Goal: Transaction & Acquisition: Purchase product/service

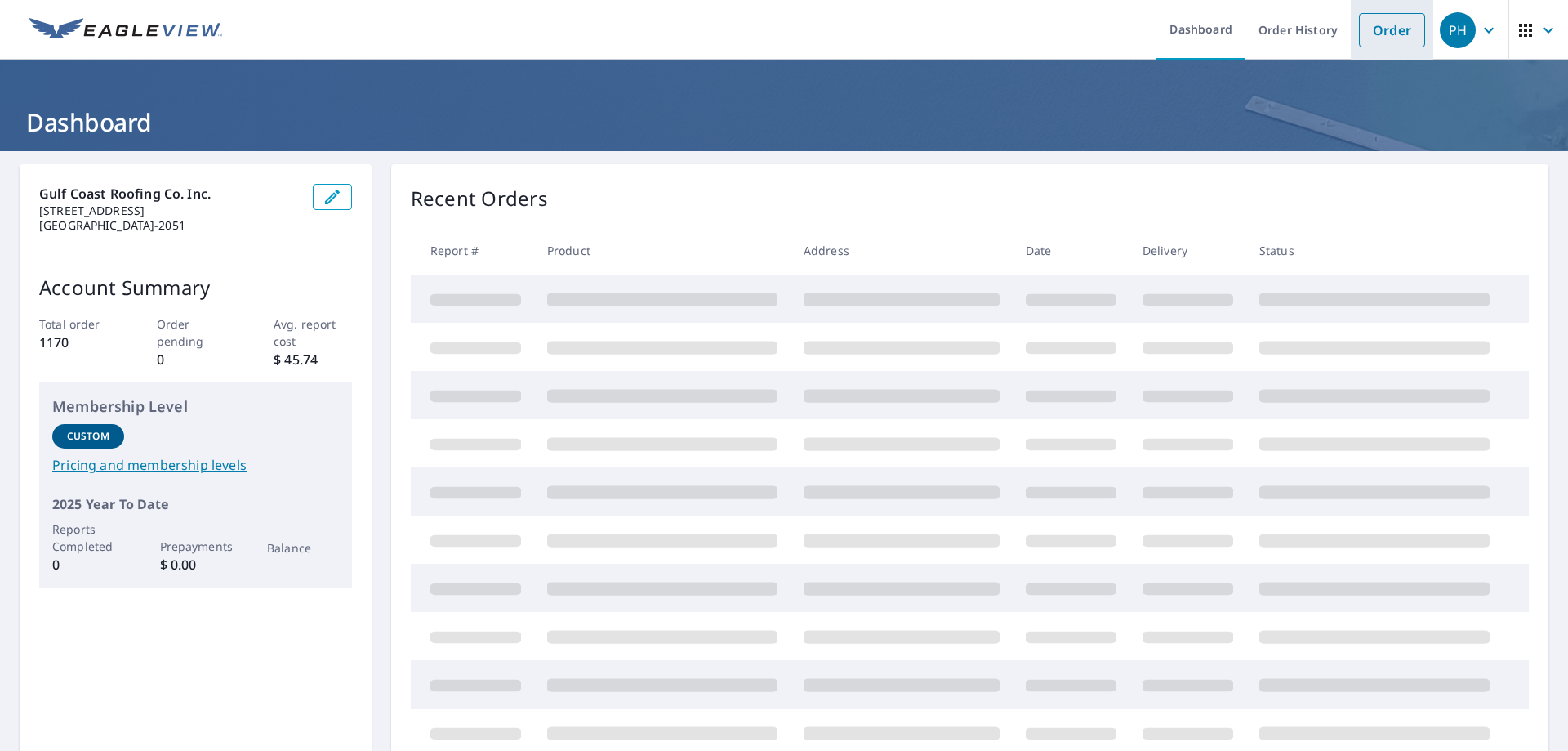
click at [1377, 19] on link "Order" at bounding box center [1392, 30] width 66 height 34
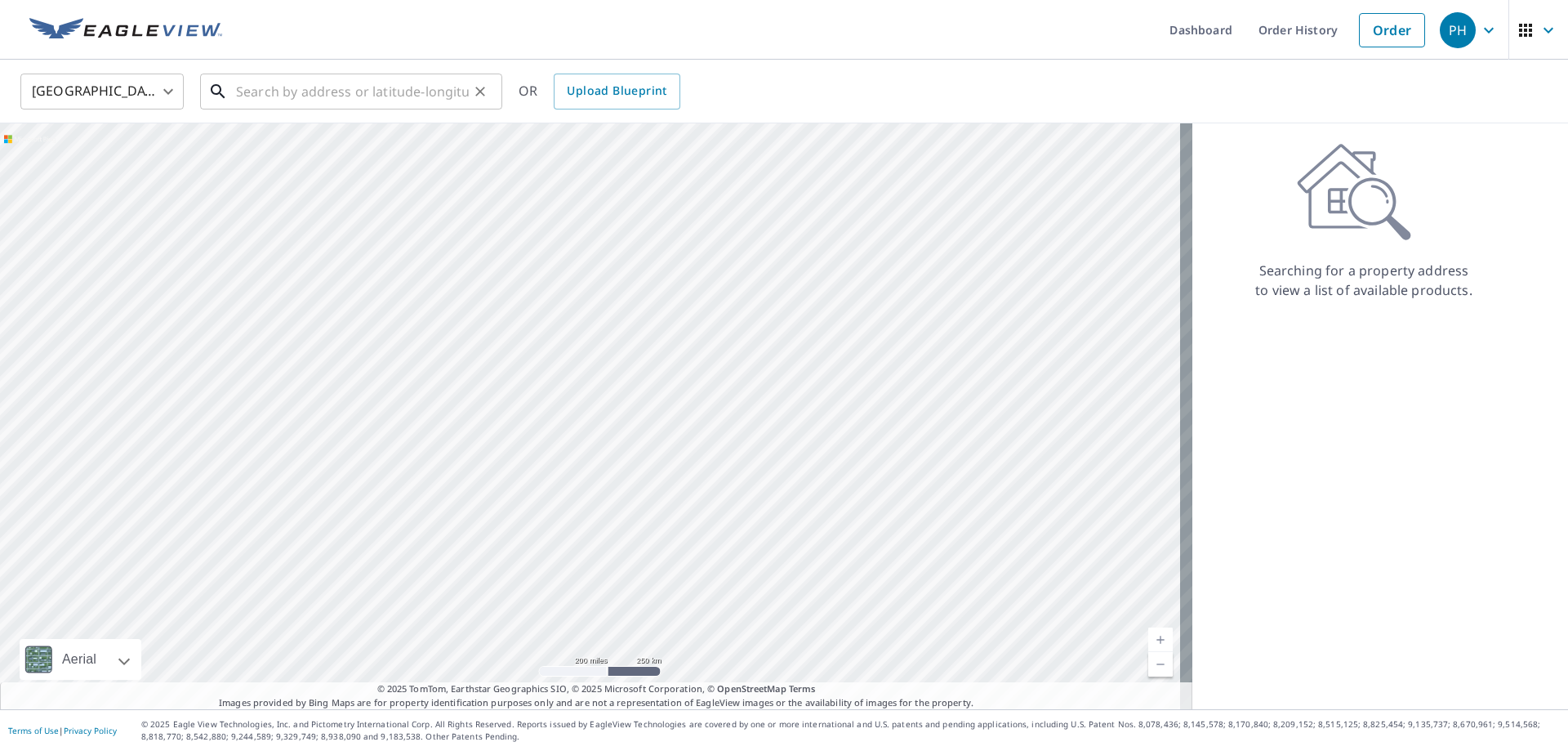
click at [340, 97] on input "text" at bounding box center [352, 91] width 233 height 46
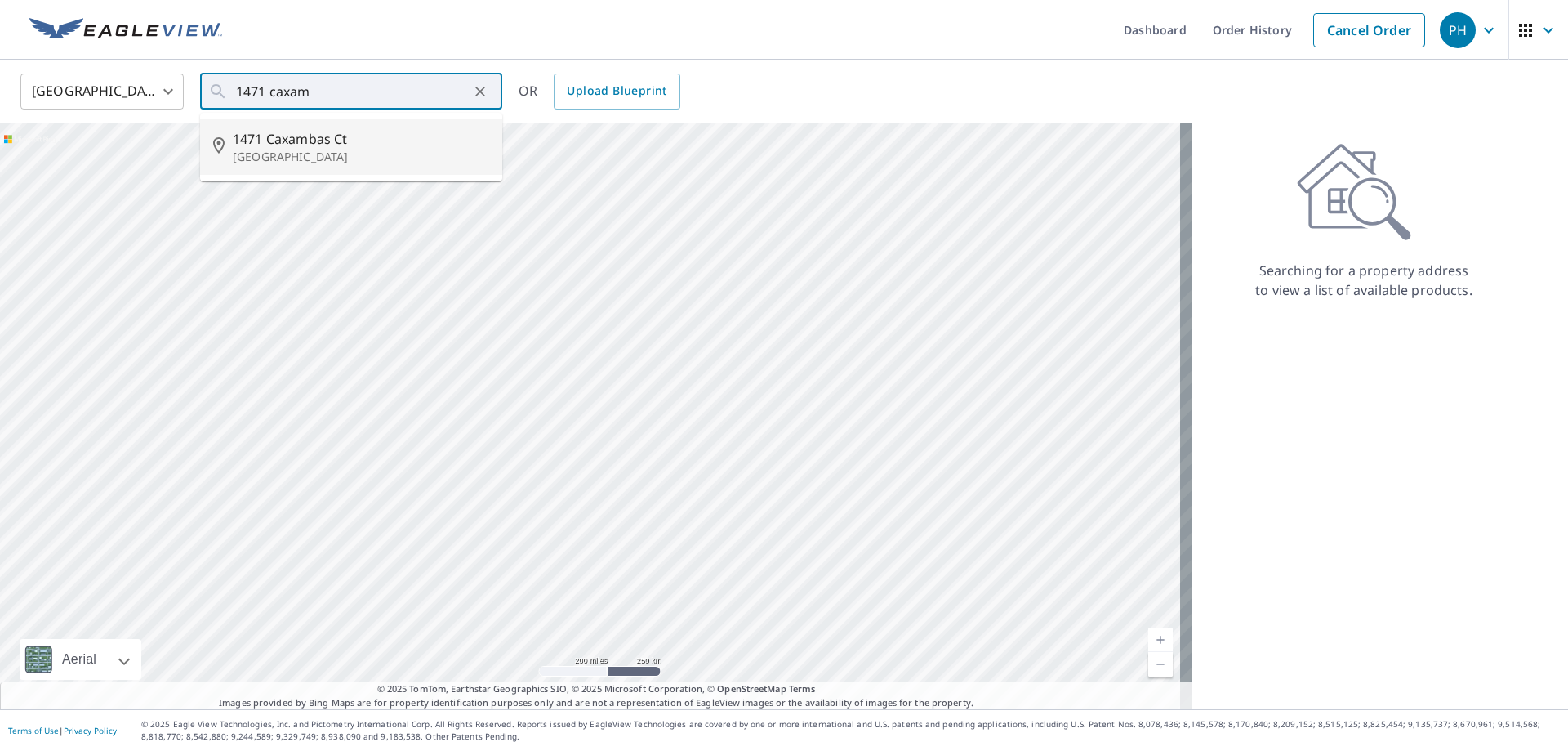
type input "1471 Caxambas [GEOGRAPHIC_DATA]"
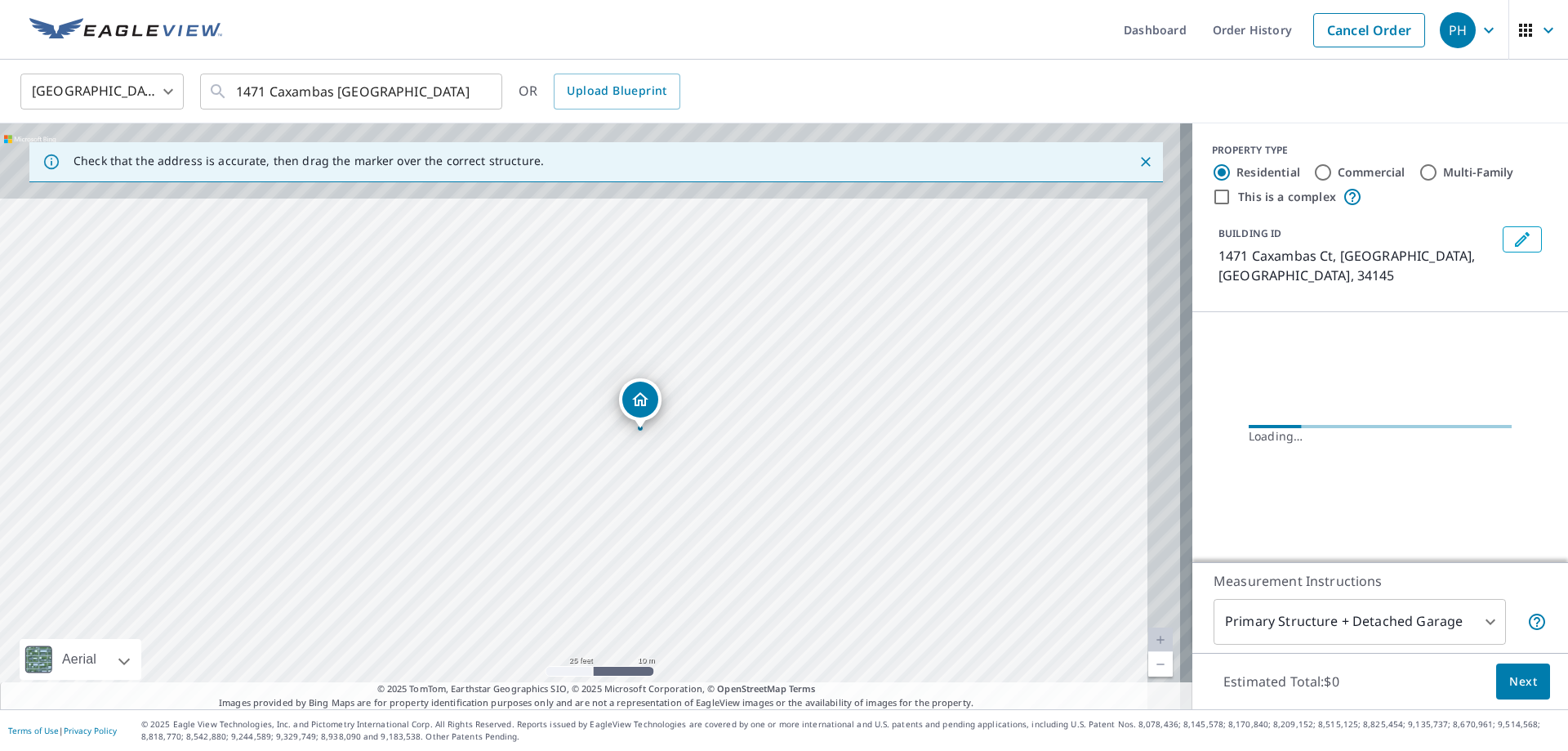
drag, startPoint x: 756, startPoint y: 278, endPoint x: 724, endPoint y: 354, distance: 82.5
click at [724, 354] on div "1471 Caxambas [GEOGRAPHIC_DATA]" at bounding box center [596, 416] width 1193 height 586
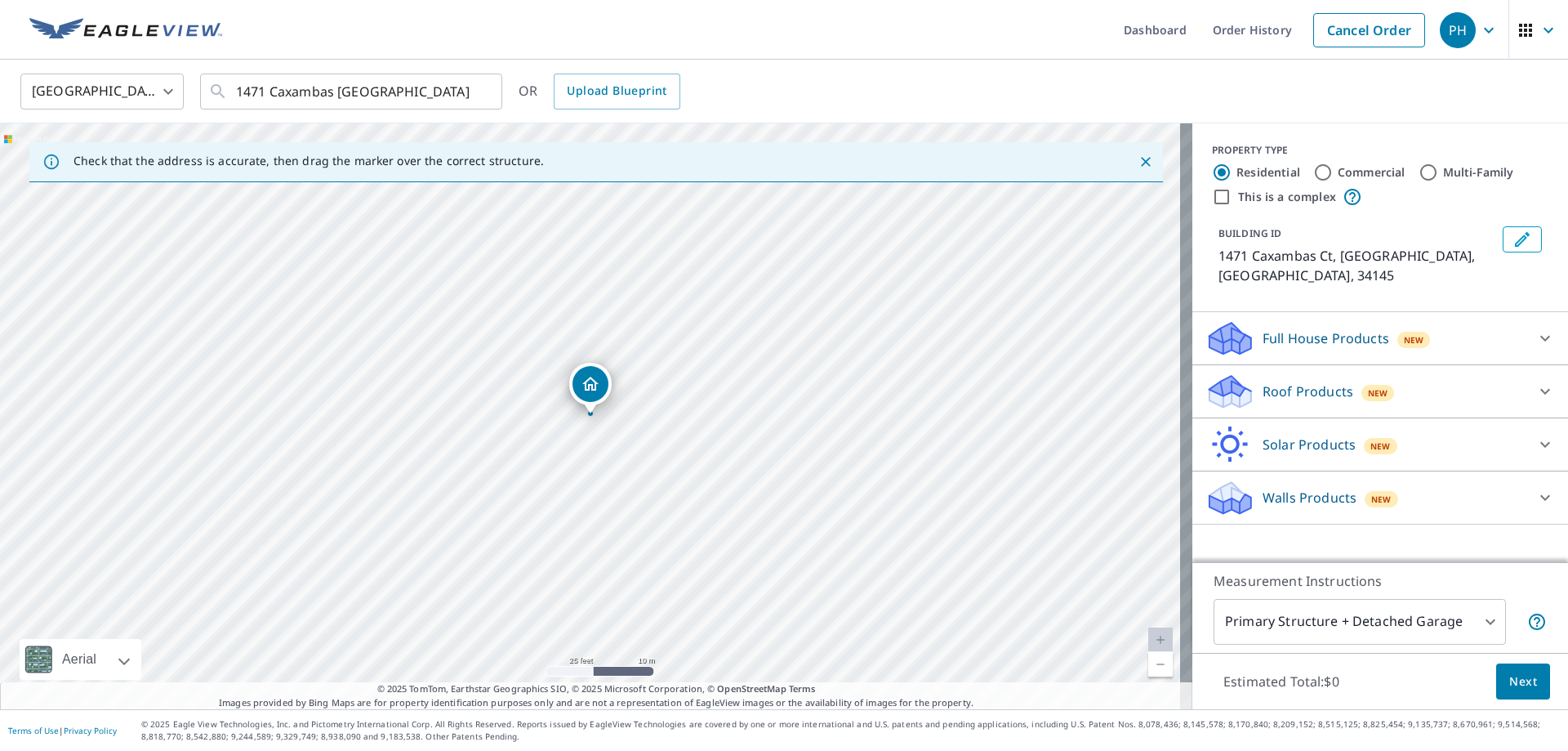
click at [1296, 381] on p "Roof Products" at bounding box center [1308, 391] width 90 height 19
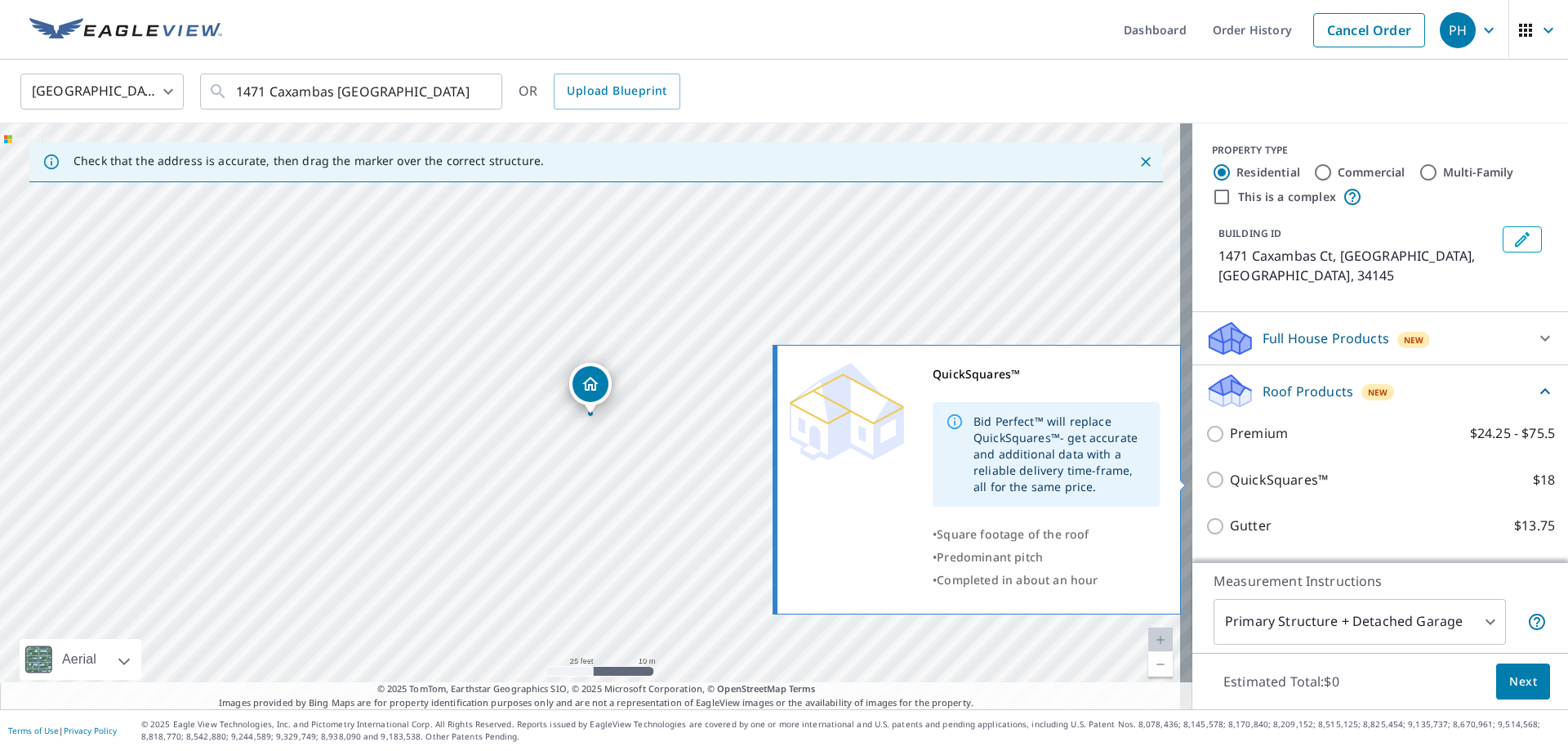
click at [1230, 475] on p "QuickSquares™" at bounding box center [1279, 480] width 98 height 20
click at [1225, 475] on input "QuickSquares™ $18" at bounding box center [1218, 479] width 24 height 19
checkbox input "true"
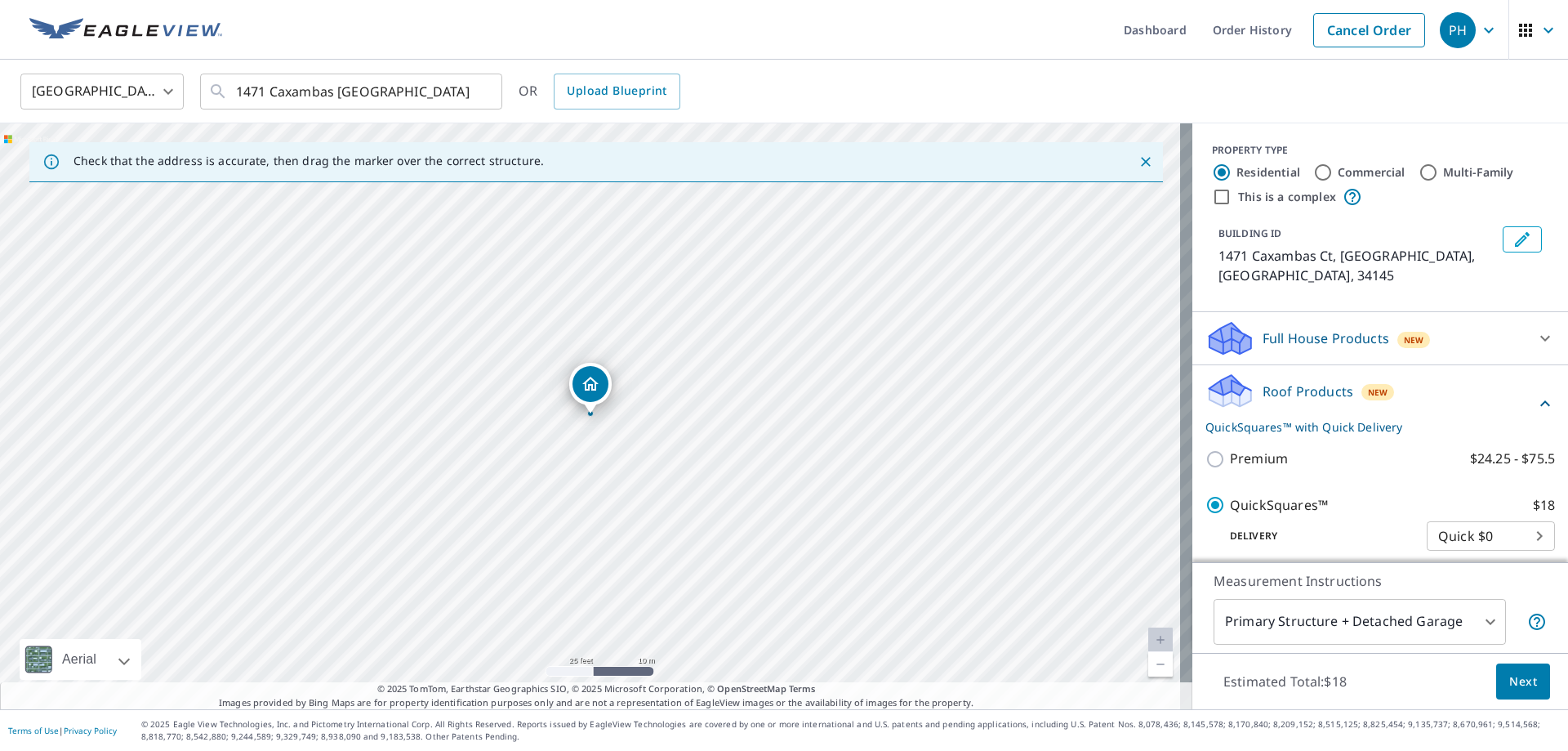
click at [1418, 630] on body "PH PH Dashboard Order History Cancel Order PH [GEOGRAPHIC_DATA] [GEOGRAPHIC_DAT…" at bounding box center [784, 376] width 1568 height 751
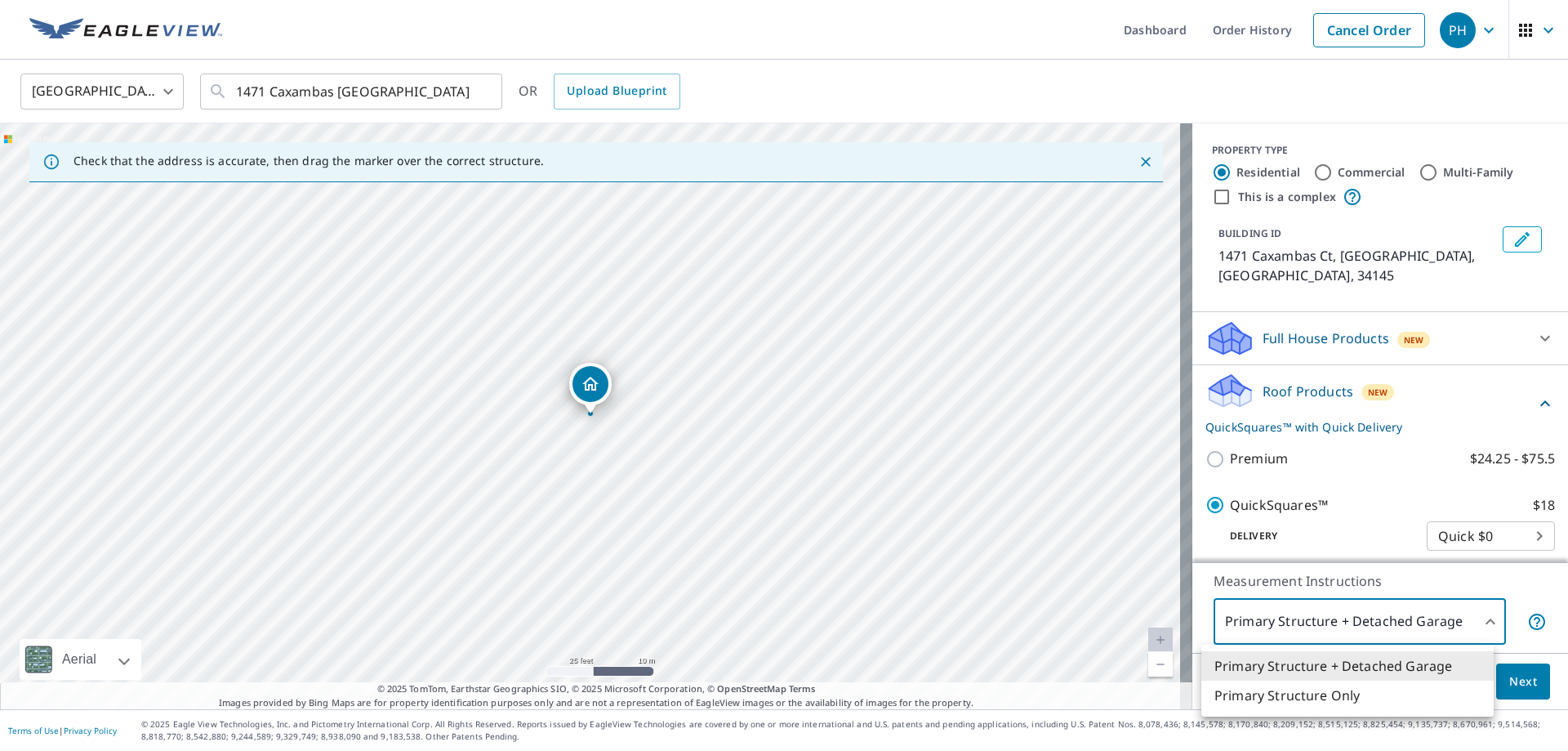
click at [1341, 701] on li "Primary Structure Only" at bounding box center [1348, 695] width 293 height 29
type input "2"
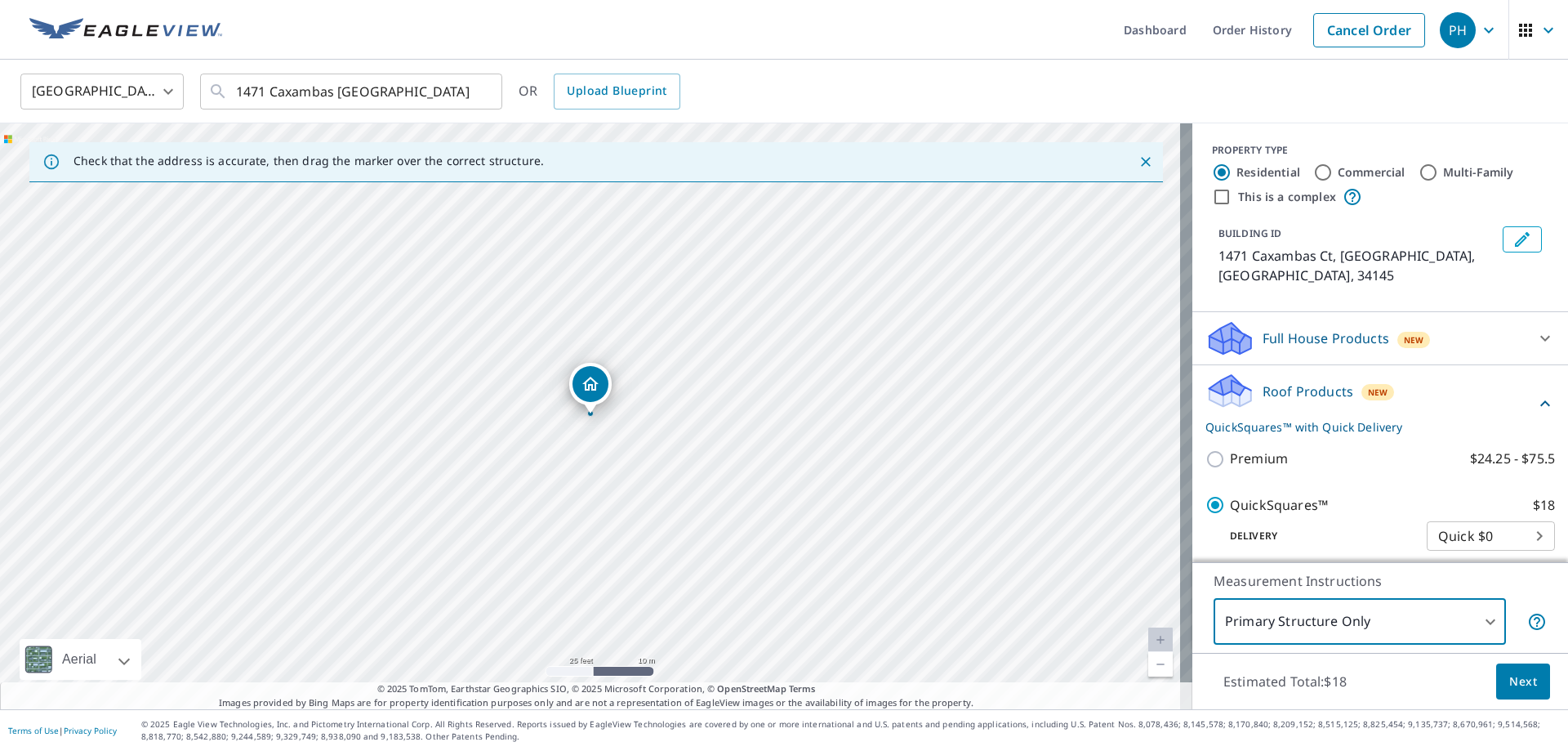
click at [1514, 674] on span "Next" at bounding box center [1523, 682] width 28 height 20
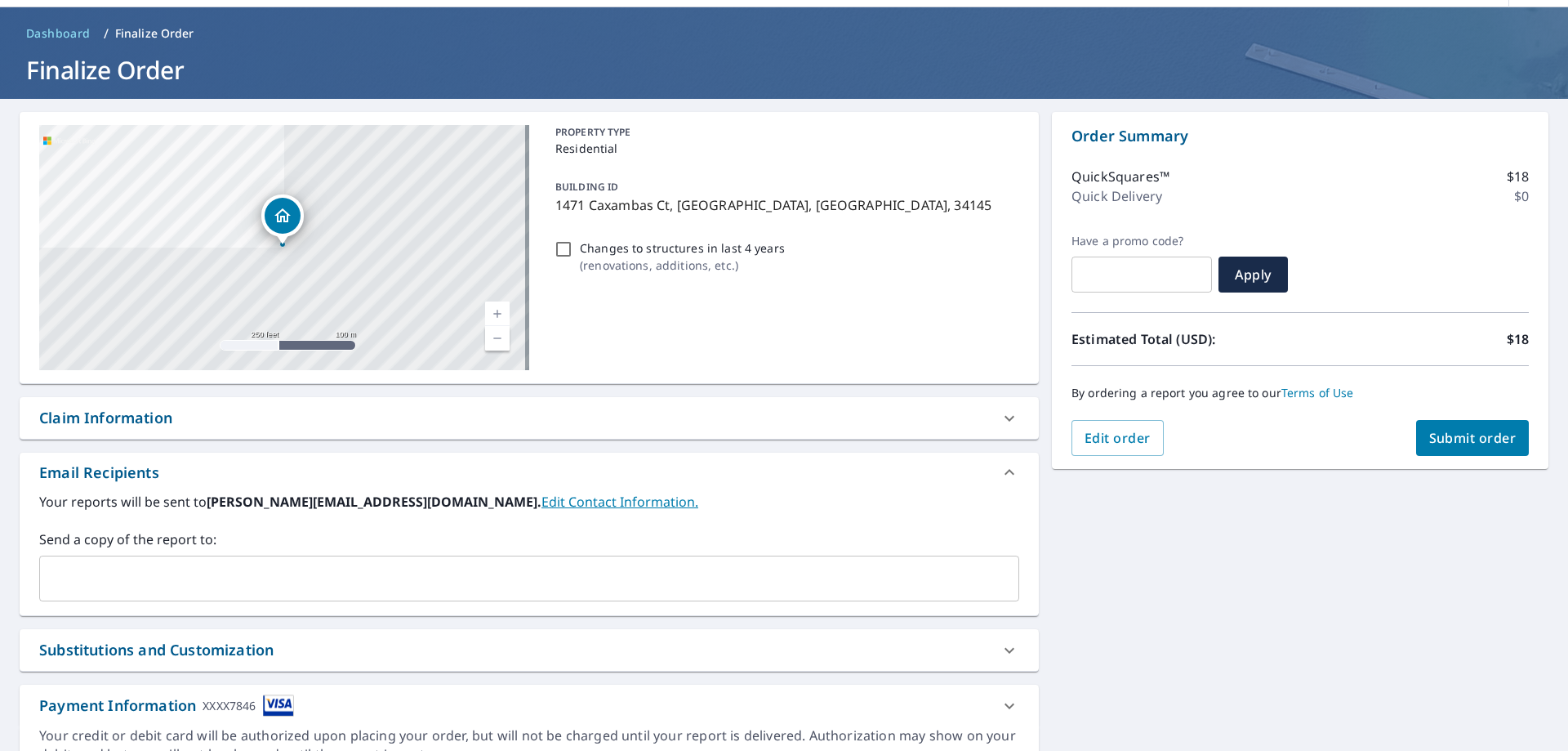
scroll to position [82, 0]
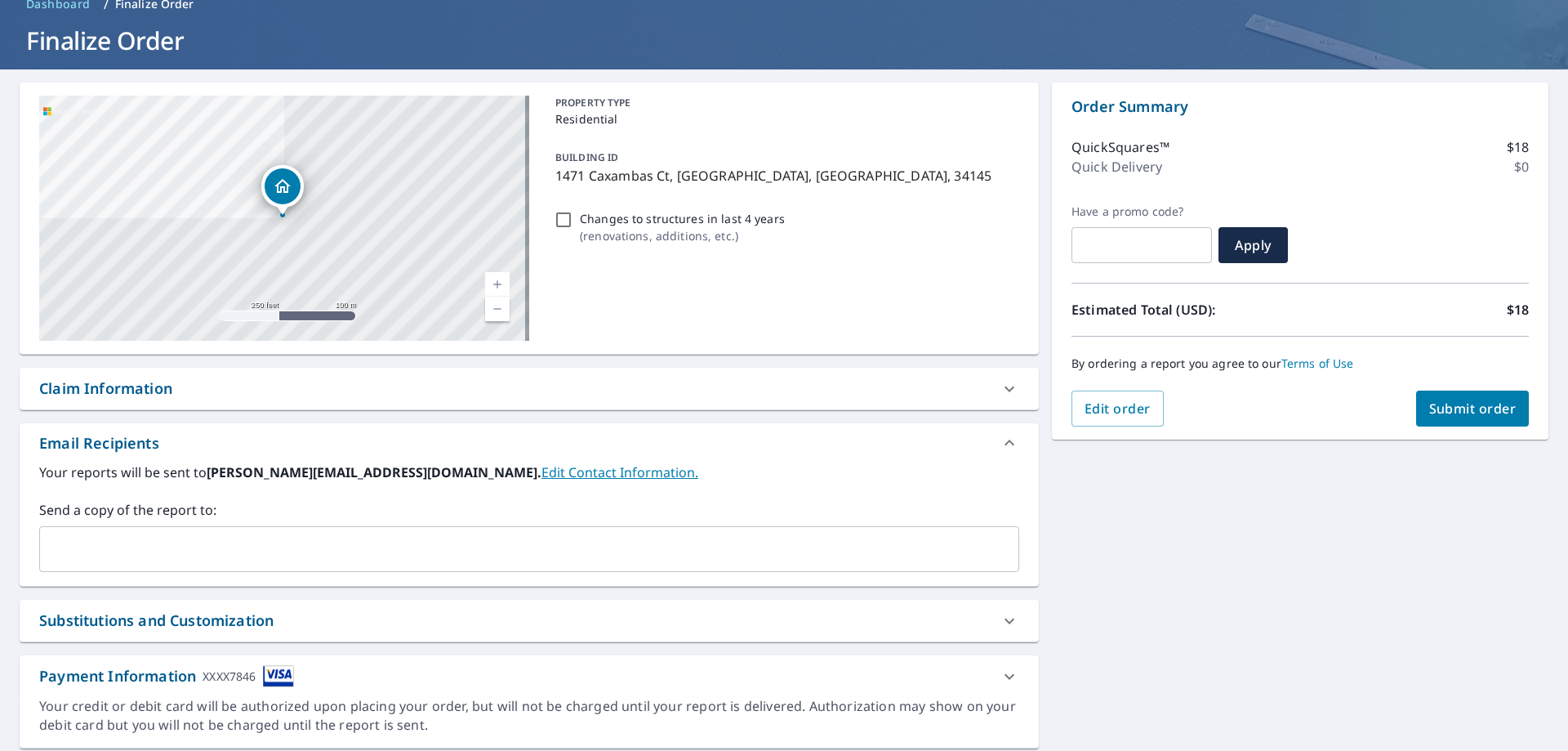
click at [227, 544] on input "text" at bounding box center [517, 549] width 941 height 31
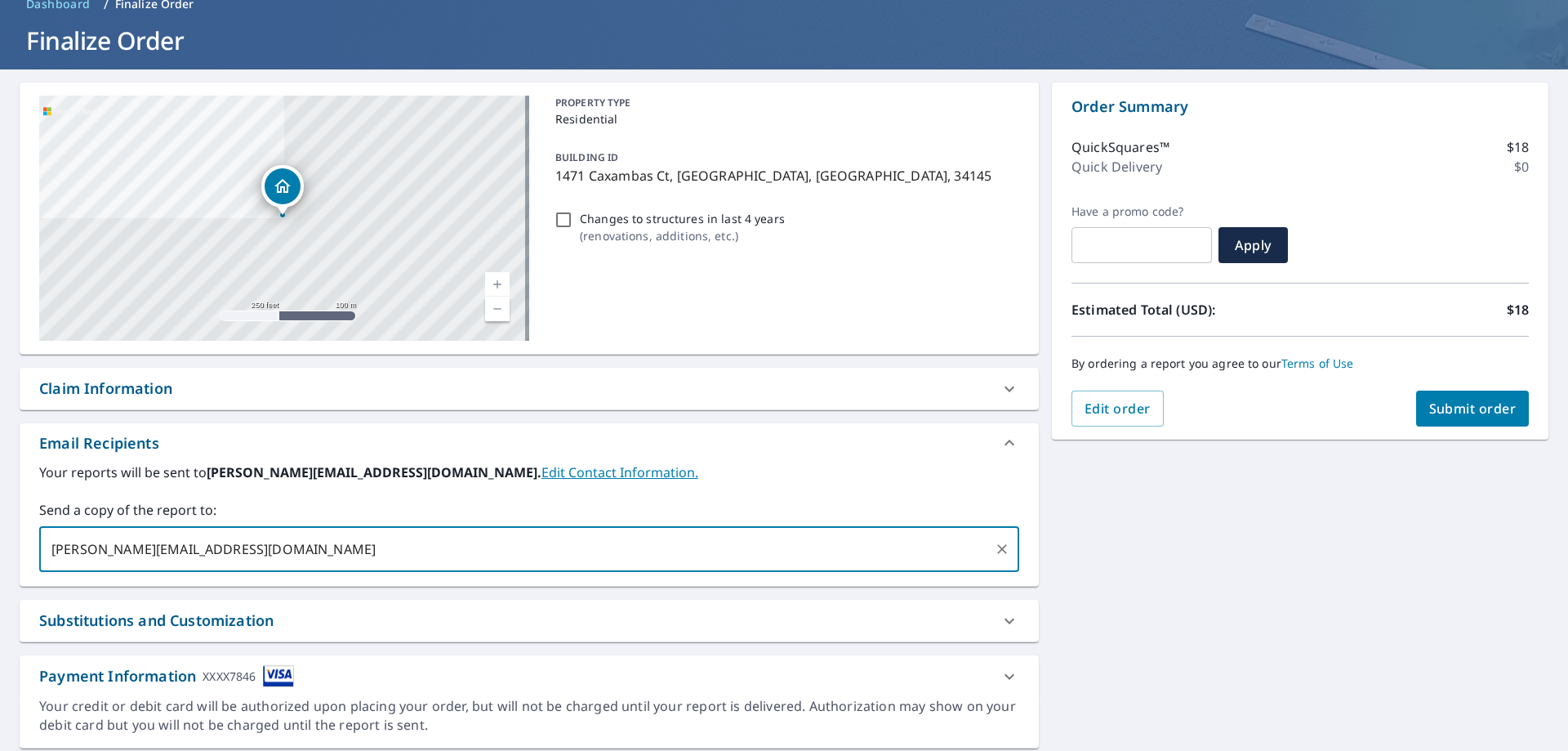
type input "[PERSON_NAME][EMAIL_ADDRESS][DOMAIN_NAME]"
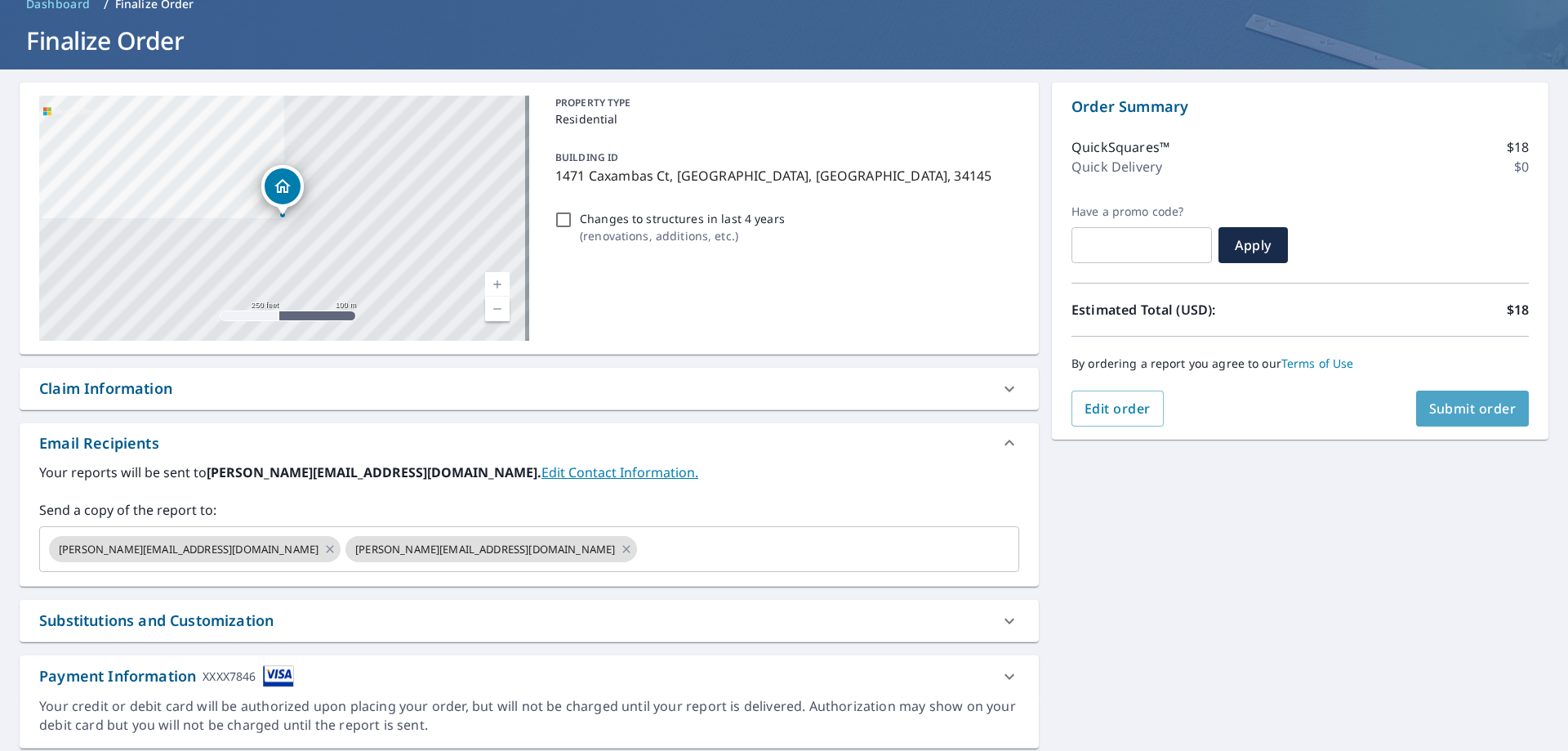
click at [1469, 407] on span "Submit order" at bounding box center [1473, 409] width 88 height 18
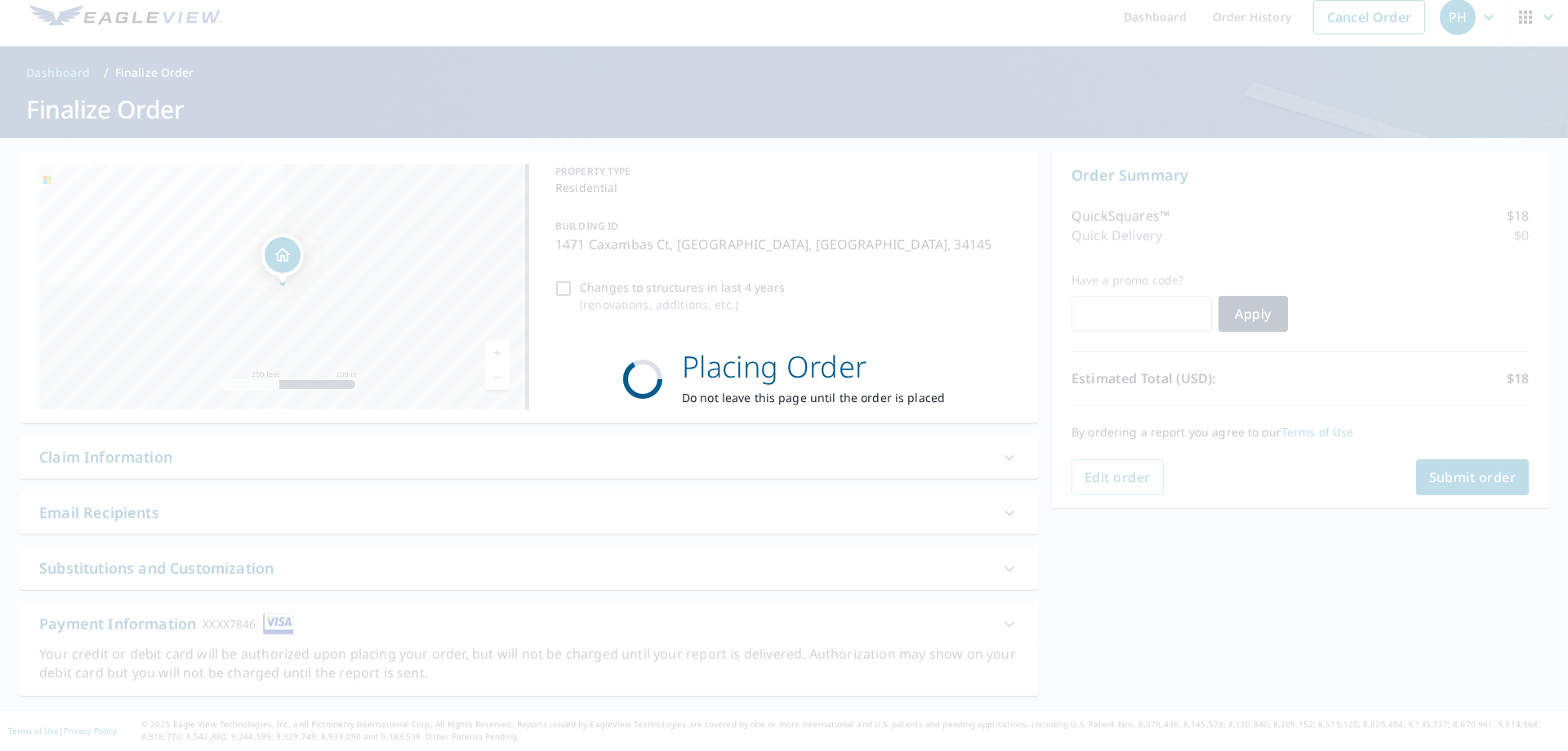
scroll to position [13, 0]
